Goal: Download file/media

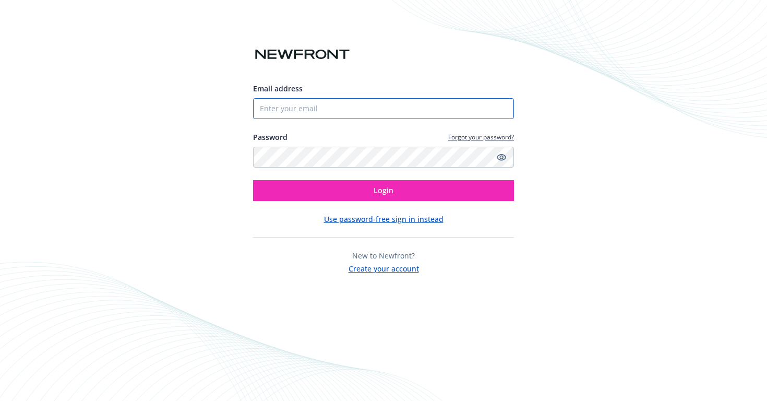
type input "[PERSON_NAME][EMAIL_ADDRESS][DOMAIN_NAME]"
click at [312, 102] on input "[PERSON_NAME][EMAIL_ADDRESS][DOMAIN_NAME]" at bounding box center [383, 108] width 261 height 21
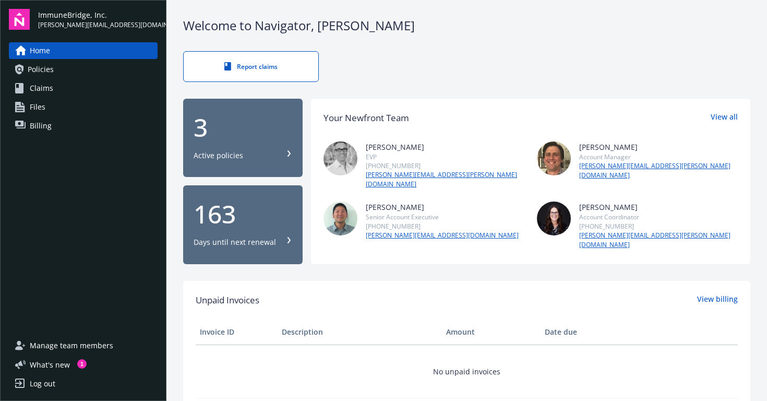
click at [49, 69] on span "Policies" at bounding box center [41, 69] width 26 height 17
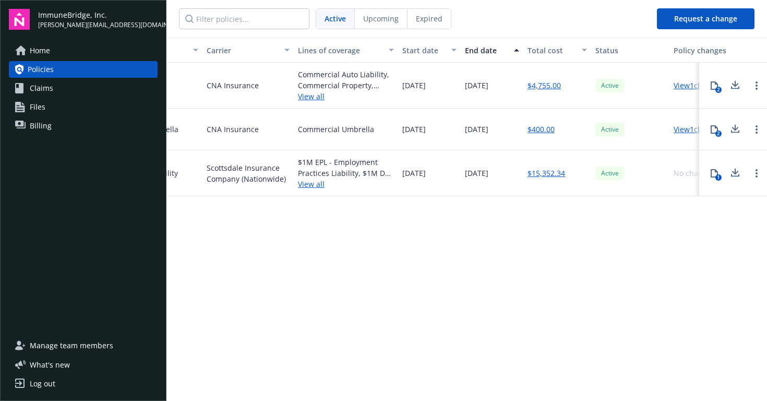
scroll to position [0, 260]
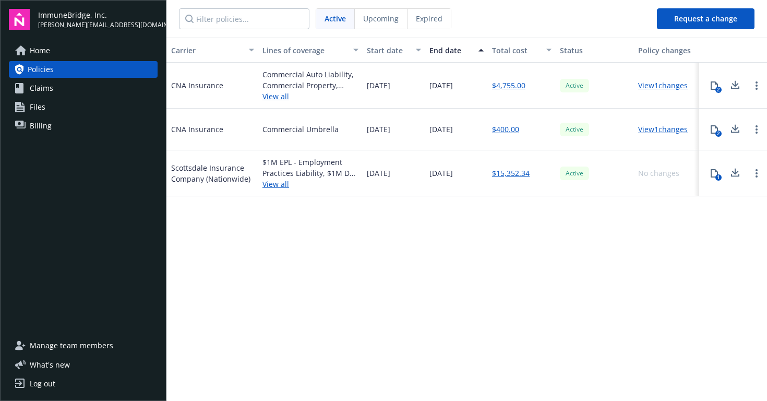
click at [719, 131] on div "2" at bounding box center [718, 133] width 6 height 6
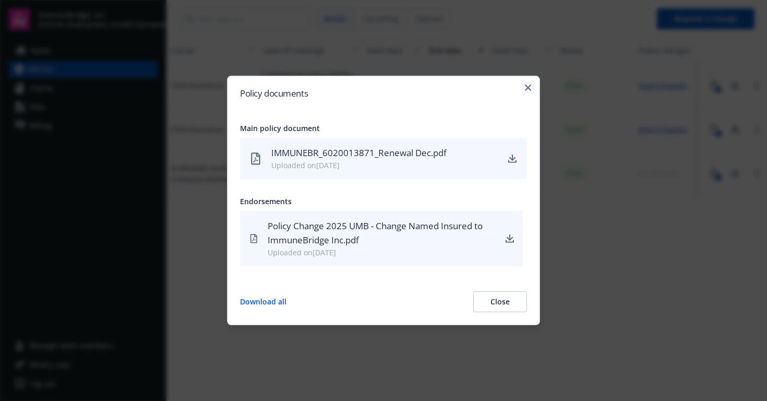
click at [529, 84] on icon "button" at bounding box center [528, 87] width 6 height 6
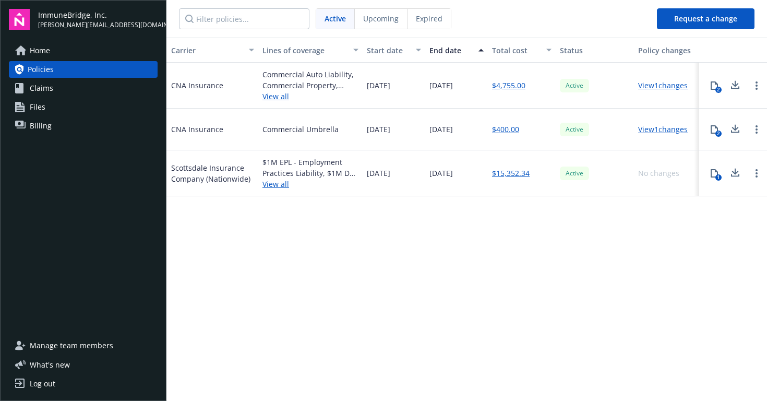
click at [270, 94] on link "View all" at bounding box center [310, 96] width 96 height 11
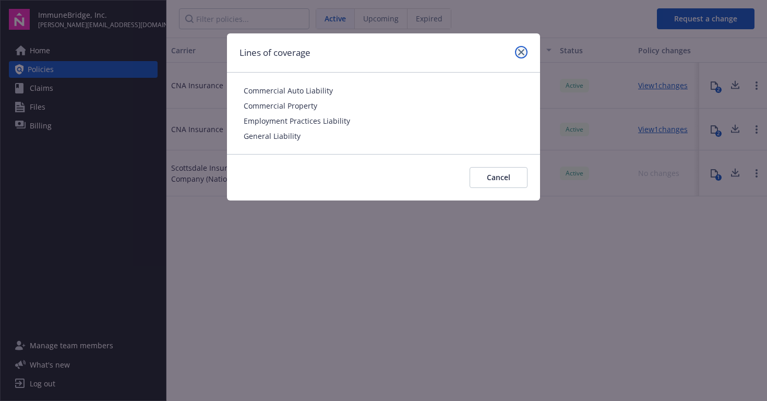
click at [525, 53] on link "close" at bounding box center [521, 52] width 13 height 13
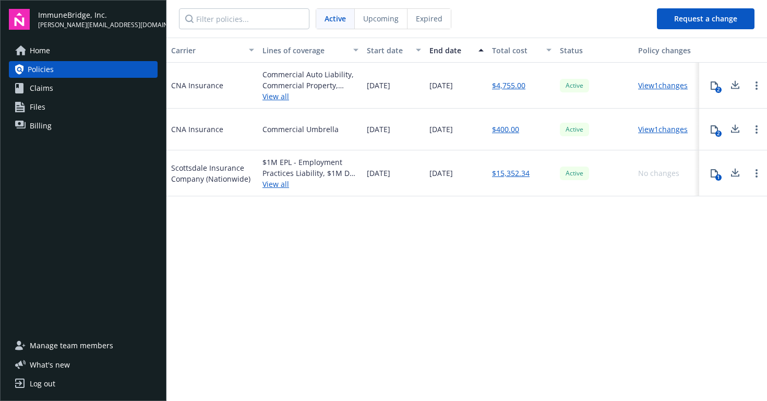
click at [710, 90] on button "2" at bounding box center [714, 85] width 21 height 21
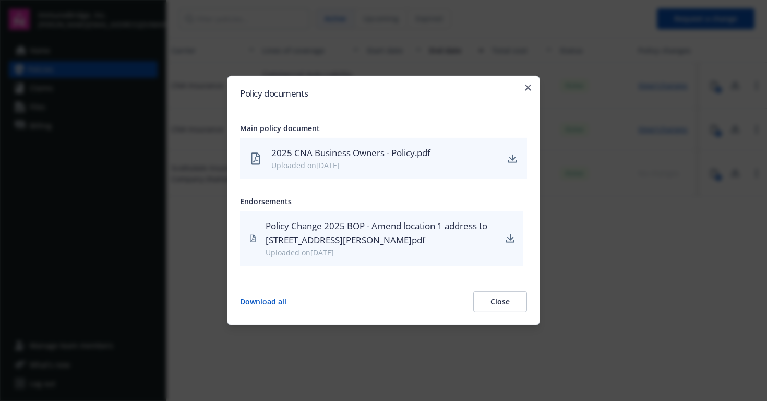
click at [504, 162] on div "2025 CNA Business Owners - Policy.pdf Uploaded on 01/22/2025" at bounding box center [383, 158] width 287 height 41
click at [510, 161] on icon "download" at bounding box center [512, 158] width 8 height 8
